Goal: Check status

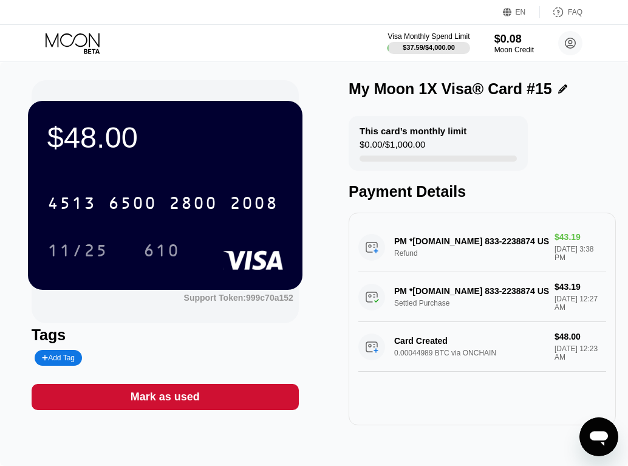
click at [204, 152] on div "$48.00" at bounding box center [165, 137] width 236 height 34
click at [191, 175] on div "$48.00 4513 6500 2800 2008 11/25 610" at bounding box center [165, 195] width 275 height 188
click at [92, 42] on icon at bounding box center [74, 43] width 57 height 21
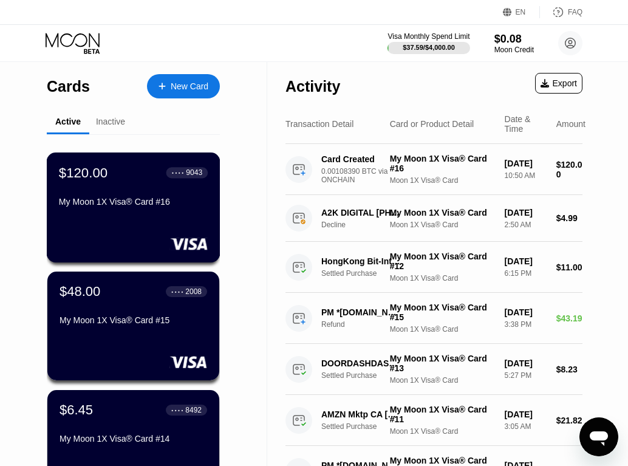
click at [129, 201] on div "My Moon 1X Visa® Card #16" at bounding box center [133, 202] width 149 height 10
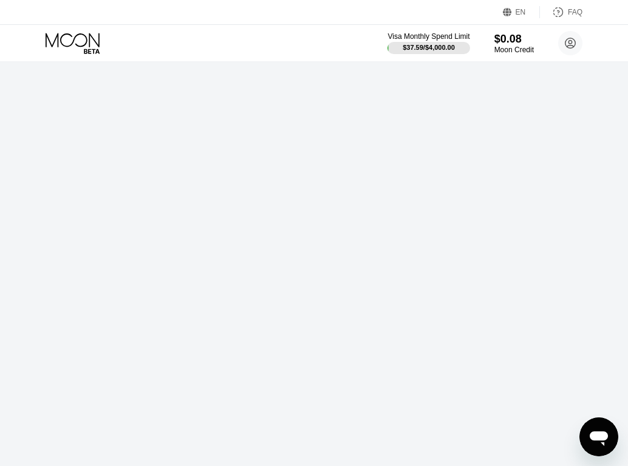
click at [129, 201] on div "$48.00 * * * * * * * * * * * * 2008 11/25 610 Support Token: 999c70a152 Tags Ad…" at bounding box center [314, 233] width 628 height 466
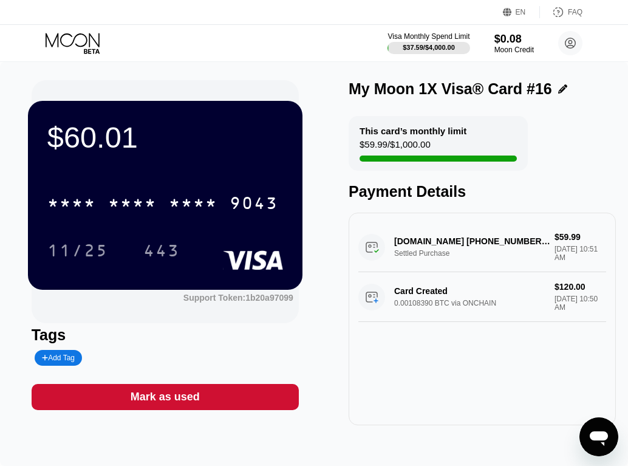
click at [75, 39] on icon at bounding box center [74, 43] width 57 height 21
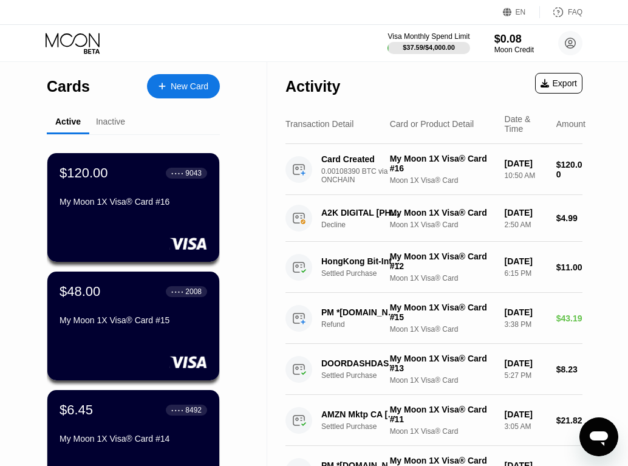
click at [139, 299] on div "$48.00 ● ● ● ● 2008" at bounding box center [134, 292] width 148 height 16
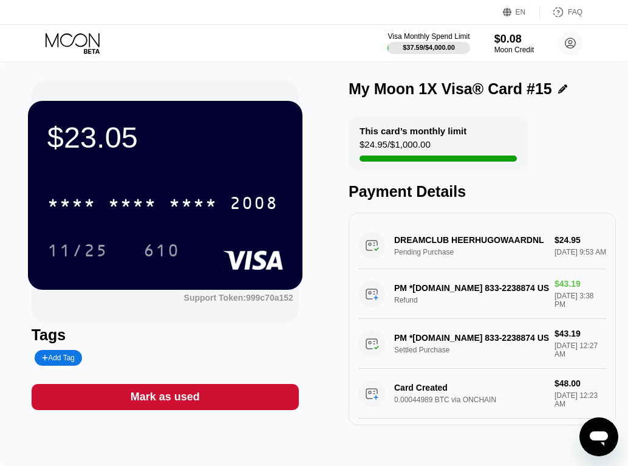
click at [323, 38] on div "Visa Monthly Spend Limit $37.59 / $4,000.00 $0.08 Moon Credit [EMAIL_ADDRESS][D…" at bounding box center [314, 43] width 628 height 36
